Goal: Task Accomplishment & Management: Use online tool/utility

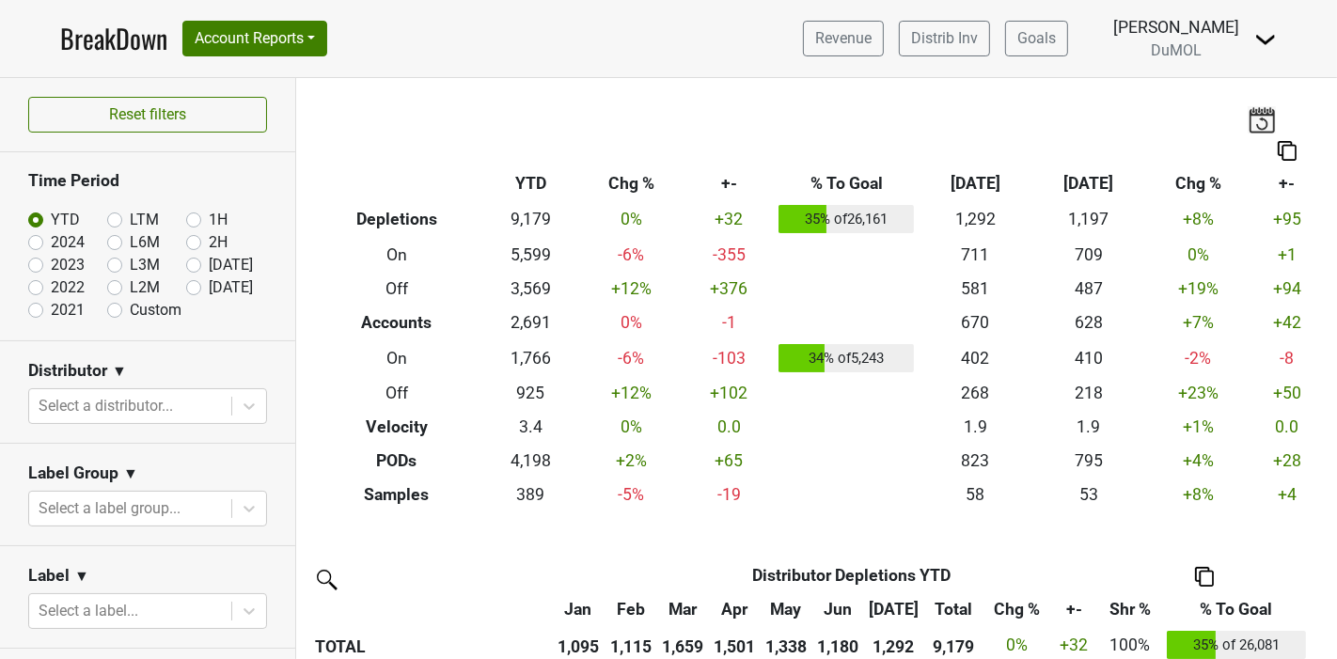
scroll to position [522, 0]
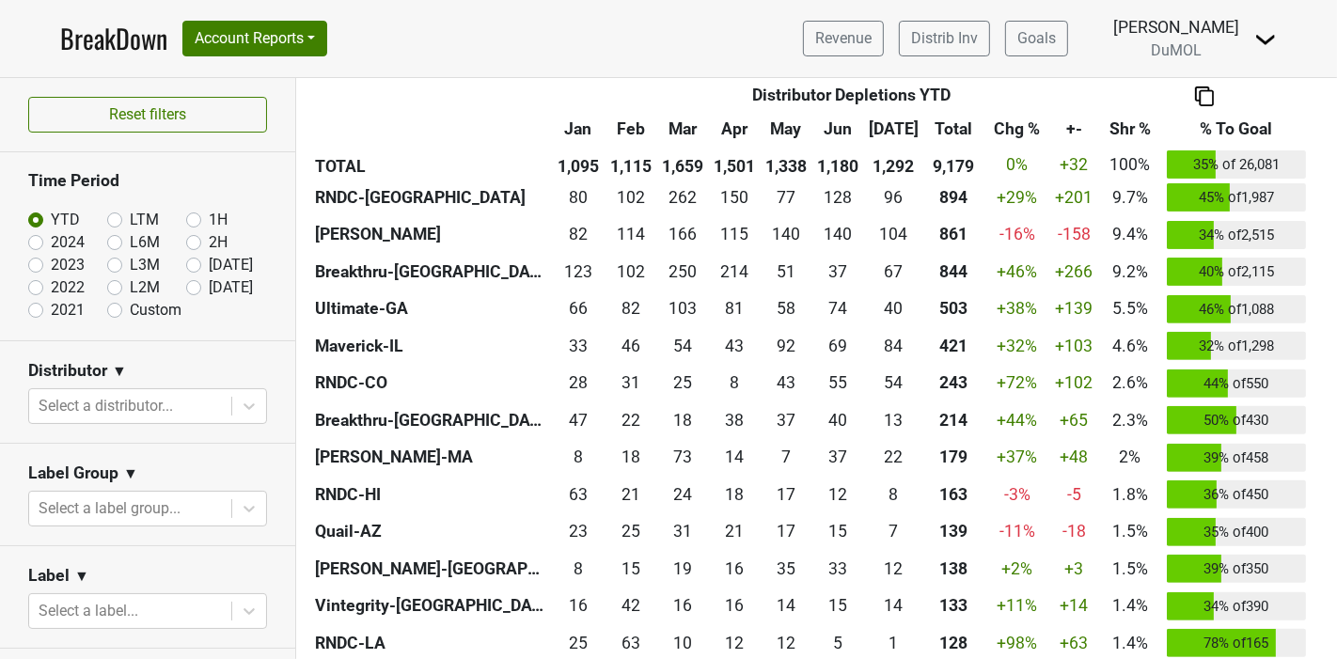
click at [209, 286] on label "[DATE]" at bounding box center [231, 287] width 44 height 23
click at [186, 286] on input "[DATE]" at bounding box center [223, 285] width 75 height 19
radio input "true"
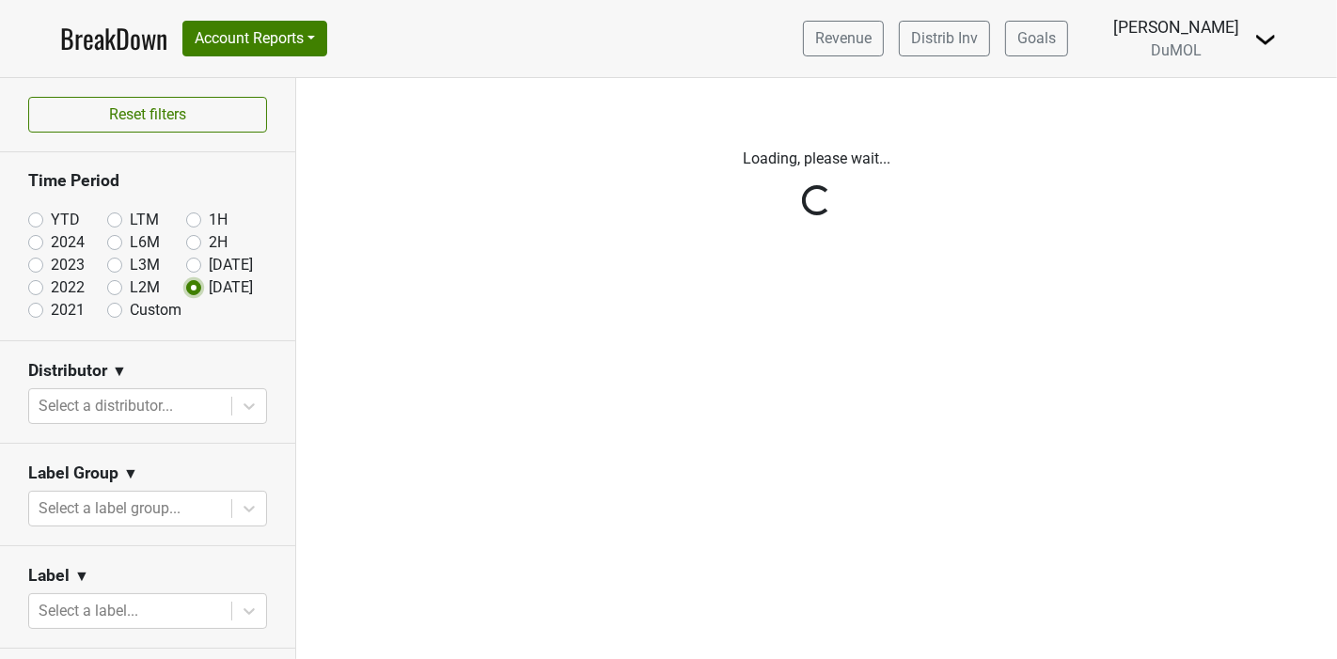
scroll to position [0, 0]
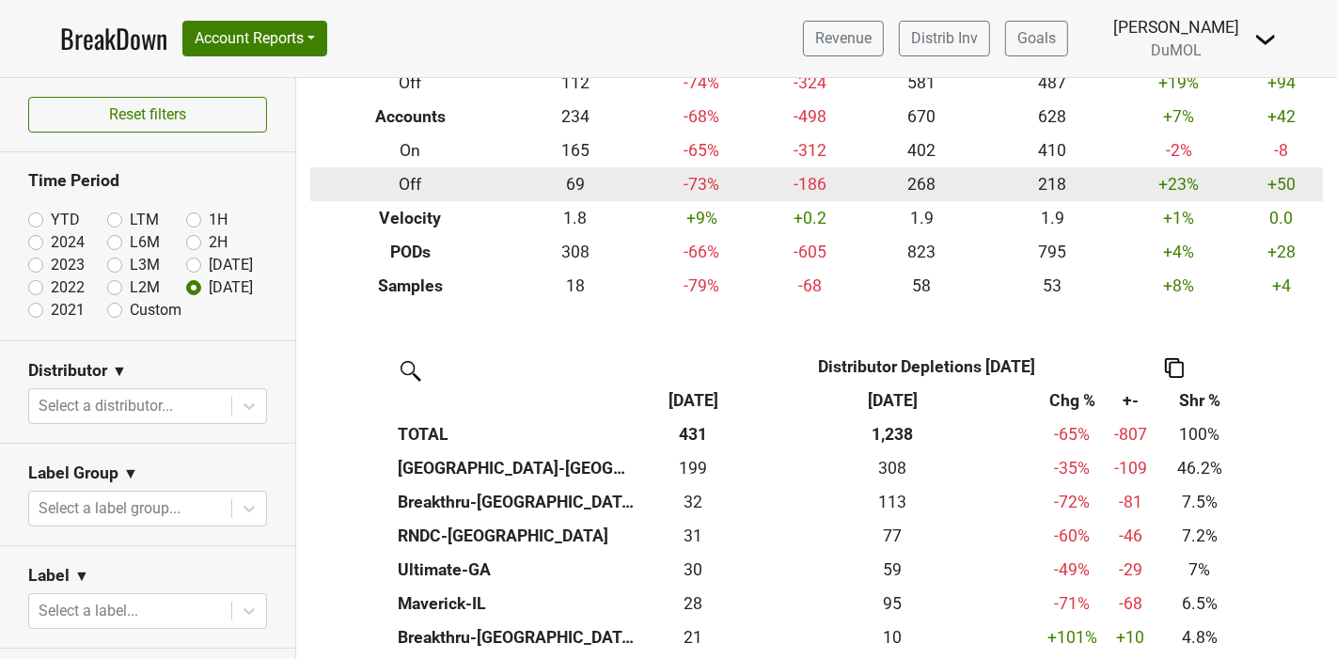
scroll to position [209, 0]
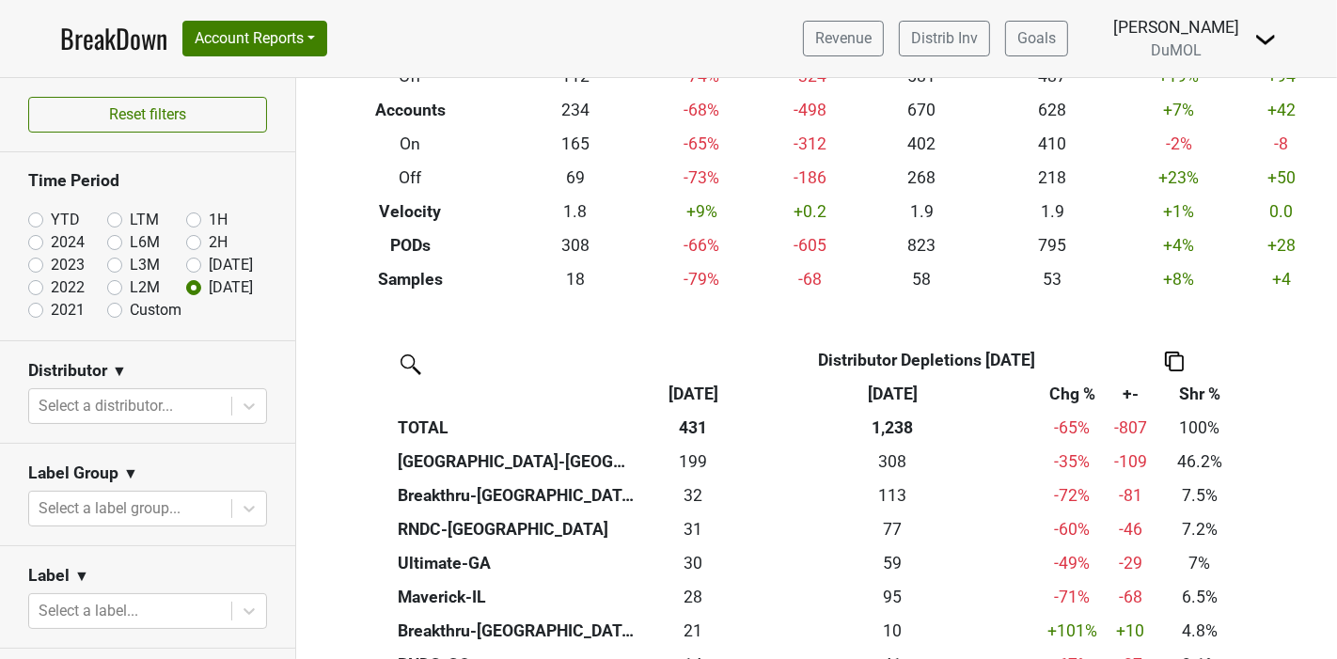
click at [129, 50] on link "BreakDown" at bounding box center [113, 38] width 107 height 39
click at [126, 47] on link "BreakDown" at bounding box center [113, 38] width 107 height 39
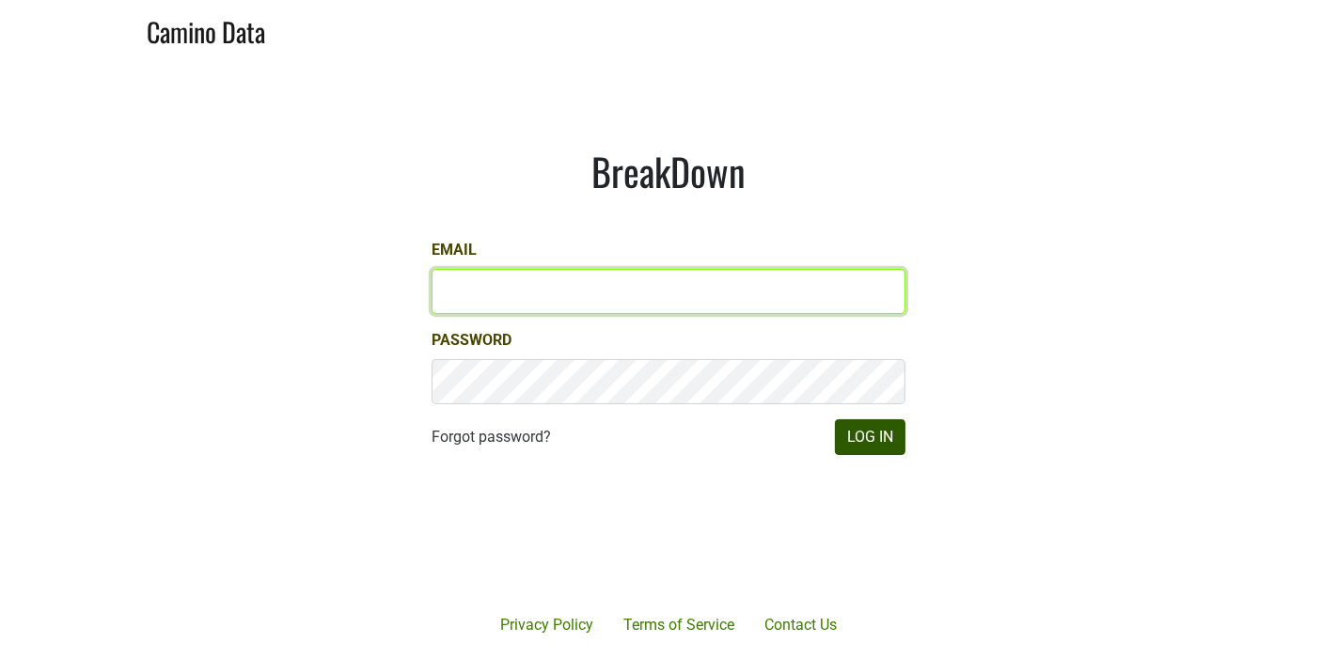
type input "marc@dumol.com"
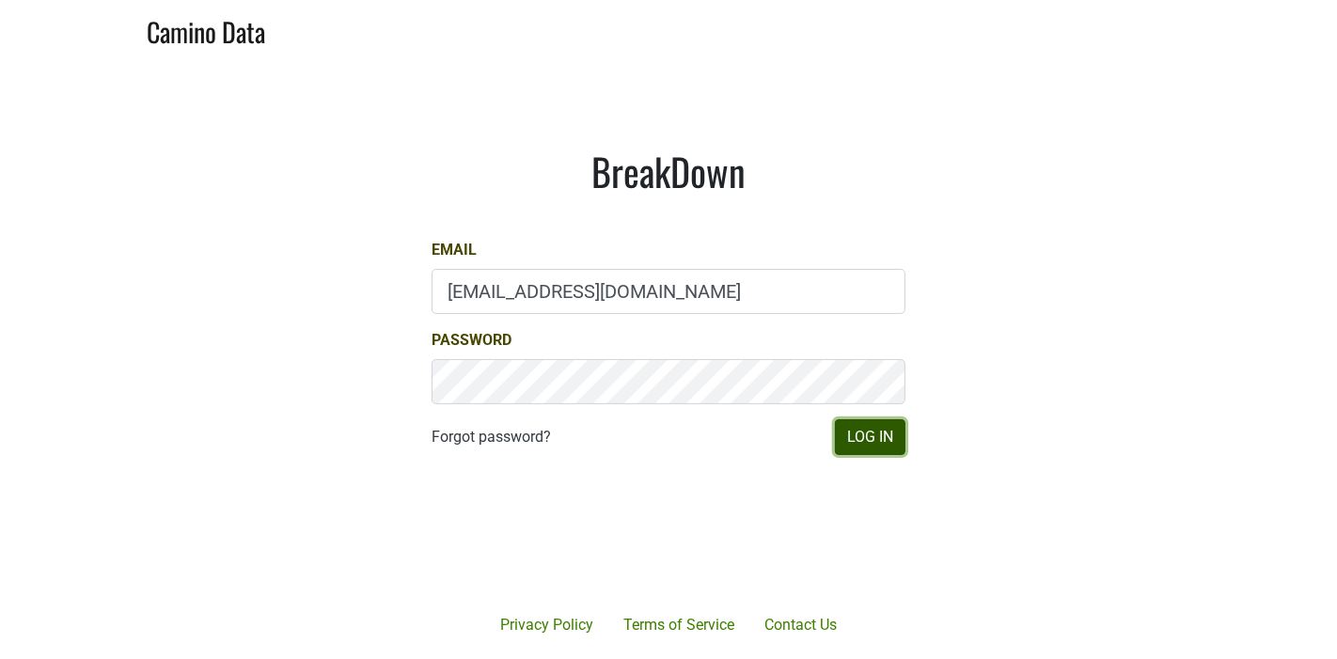
click at [865, 444] on button "Log In" at bounding box center [870, 437] width 71 height 36
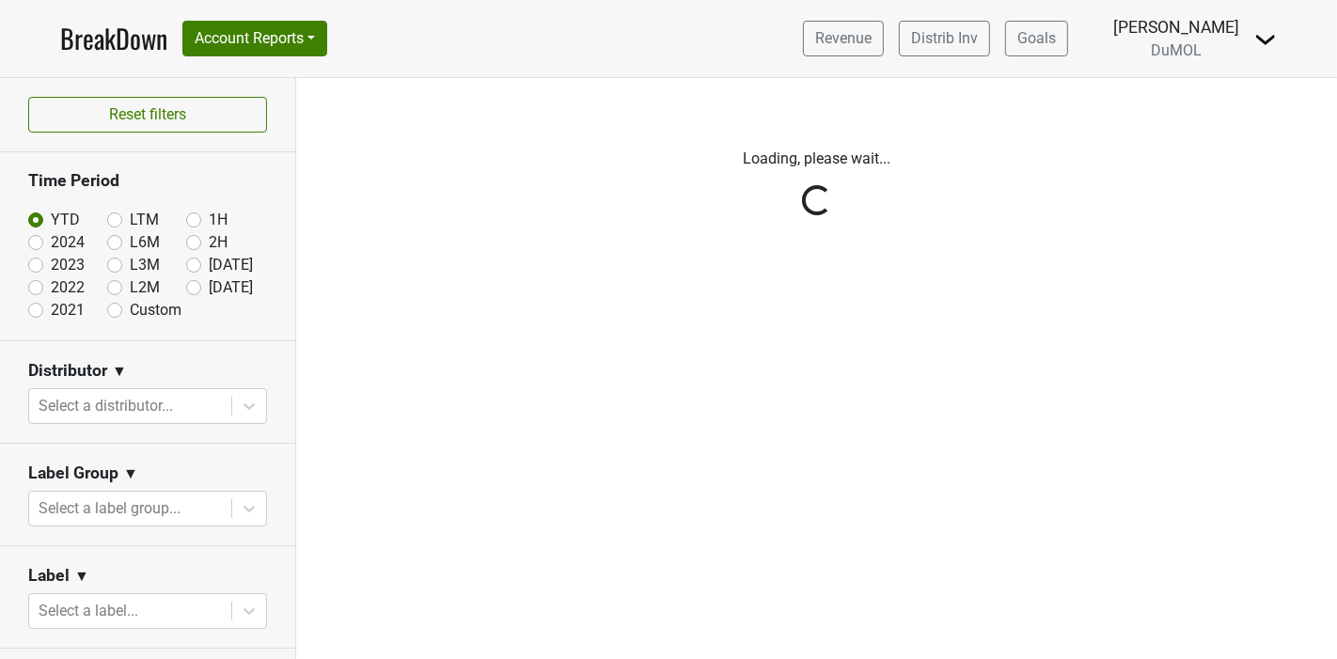
click at [120, 31] on link "BreakDown" at bounding box center [113, 38] width 107 height 39
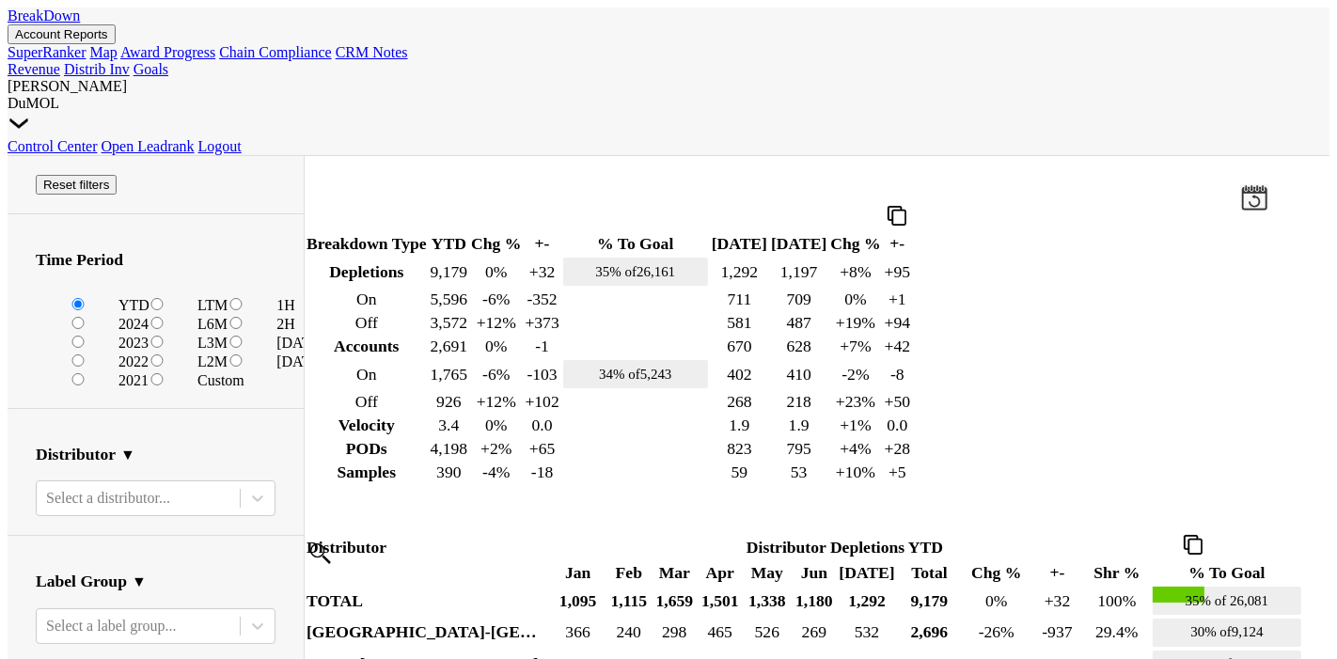
click at [276, 354] on label "[DATE]" at bounding box center [300, 362] width 49 height 16
click at [198, 355] on input "[DATE]" at bounding box center [235, 361] width 75 height 12
radio input "true"
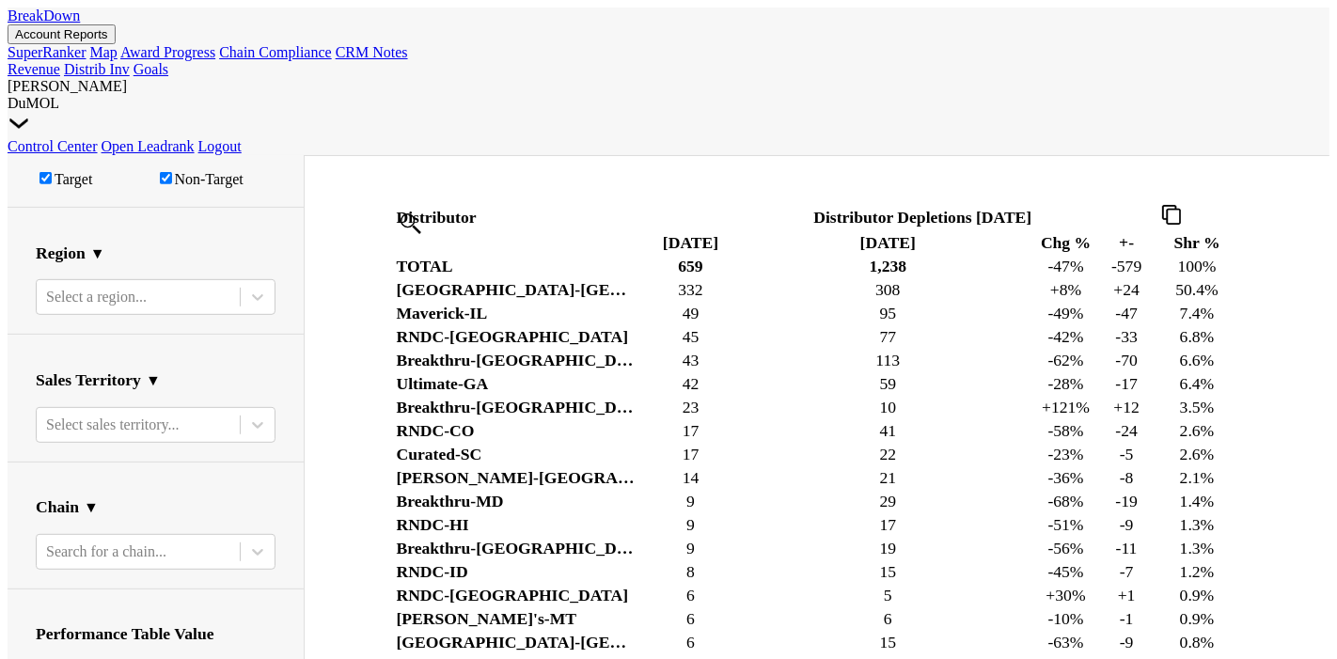
scroll to position [835, 0]
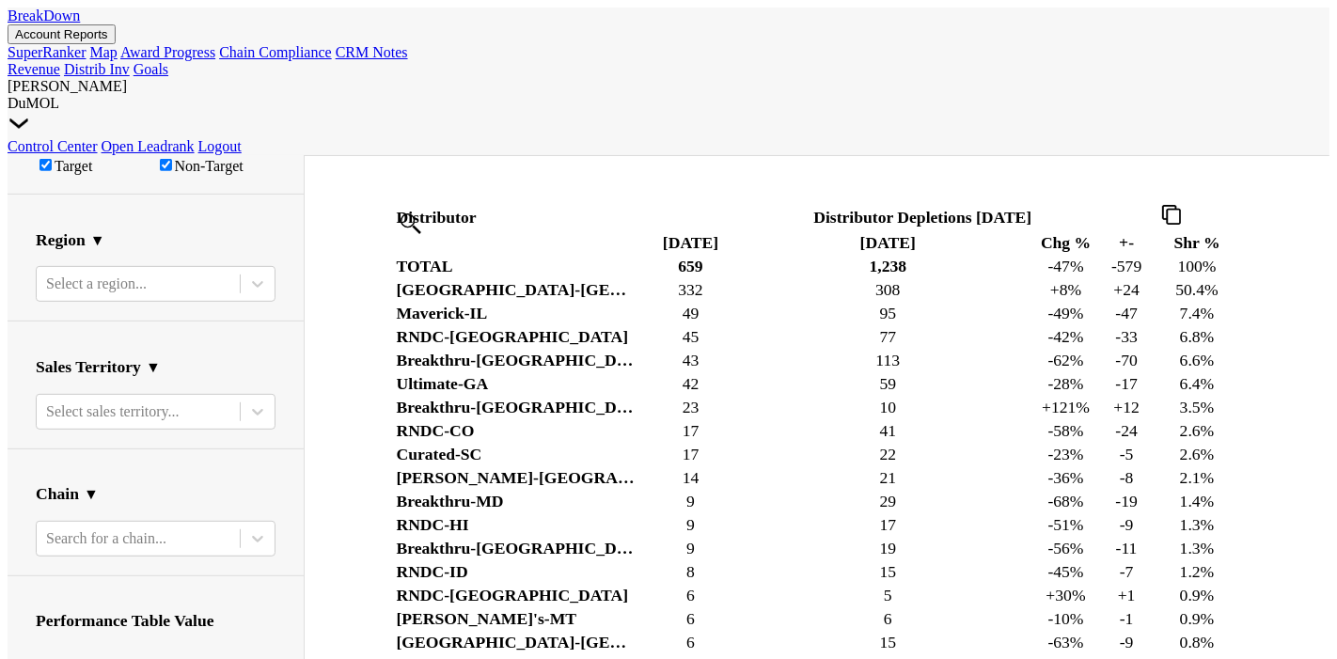
click at [161, 658] on input "Accounts" at bounding box center [218, 666] width 114 height 12
radio input "true"
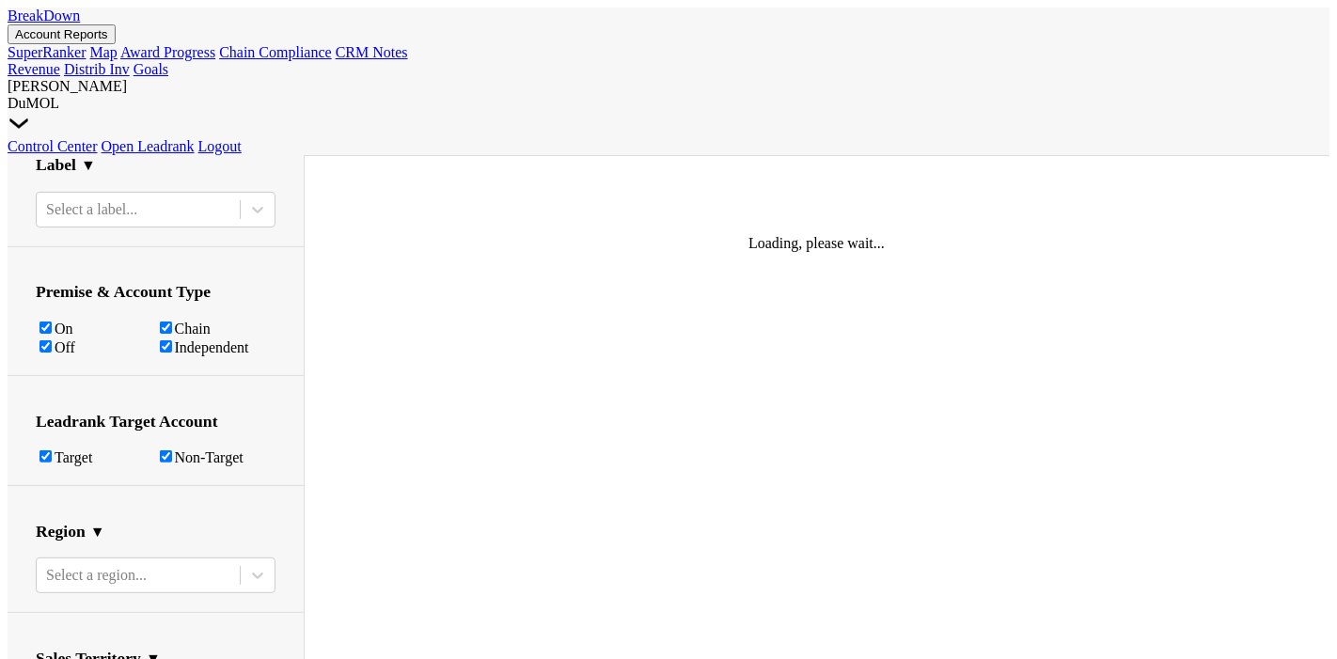
scroll to position [430, 0]
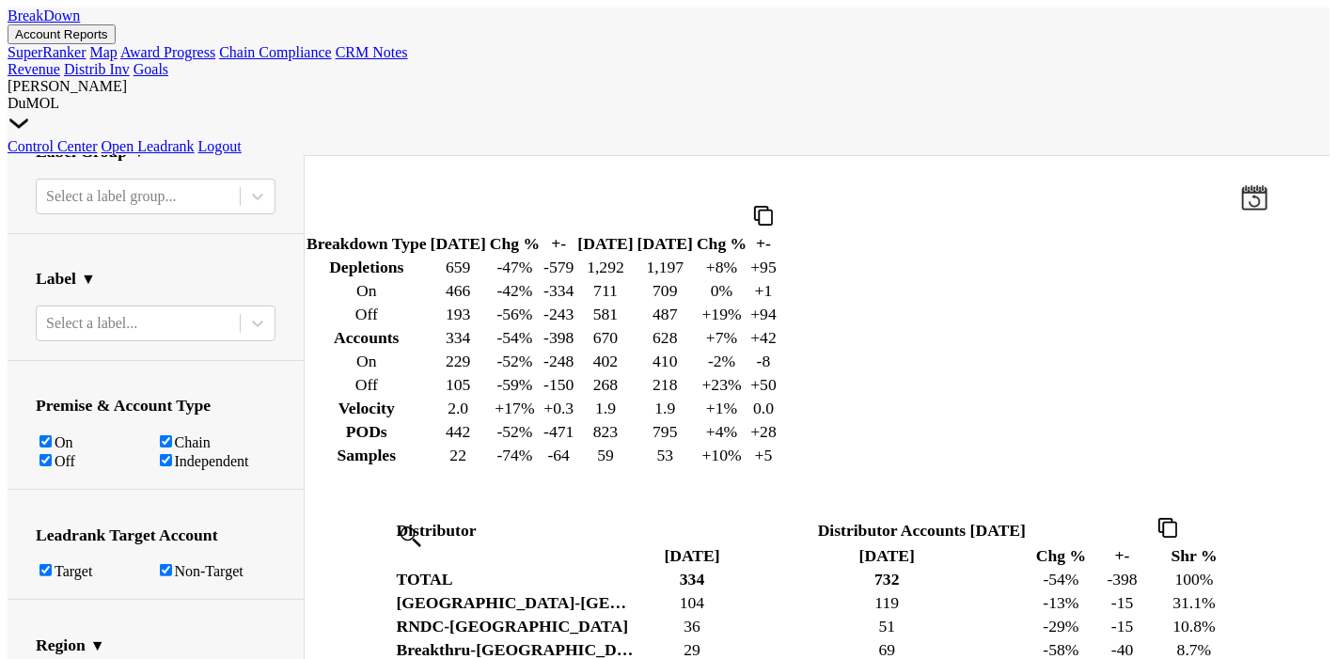
click at [55, 453] on label "Off" at bounding box center [65, 461] width 21 height 16
click at [39, 454] on input "Off" at bounding box center [45, 460] width 12 height 12
checkbox input "false"
